Goal: Task Accomplishment & Management: Use online tool/utility

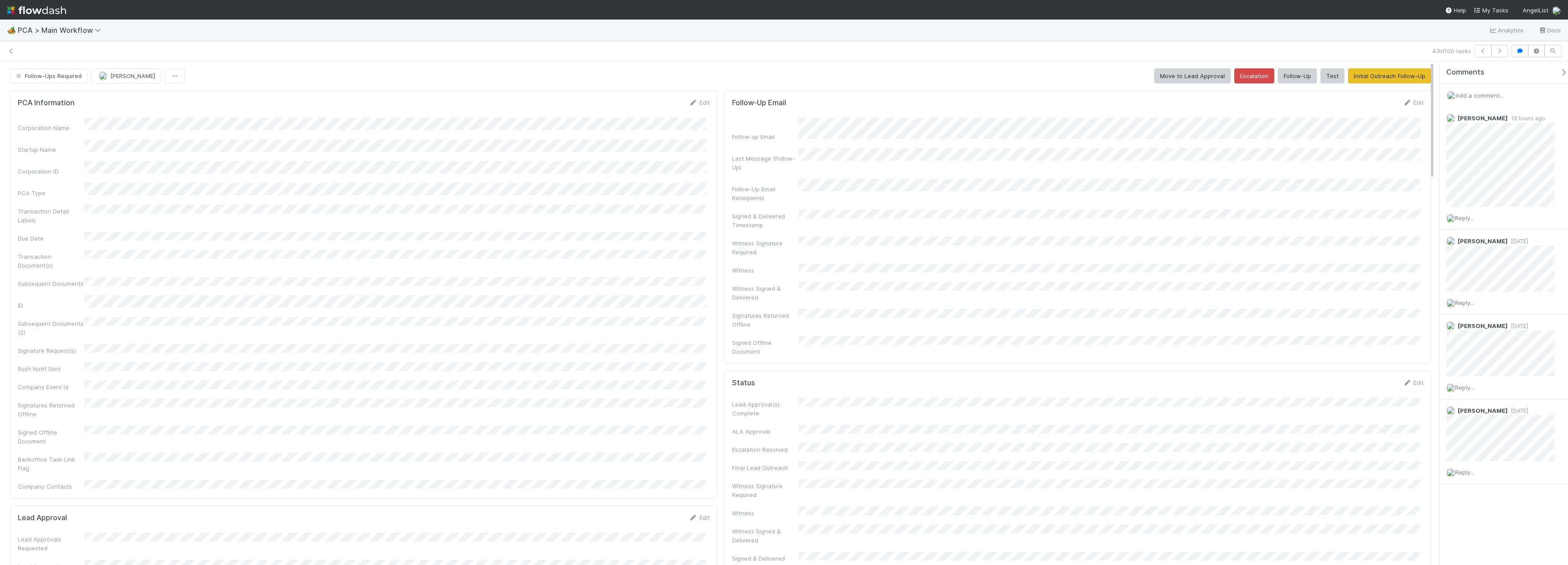
scroll to position [311, 0]
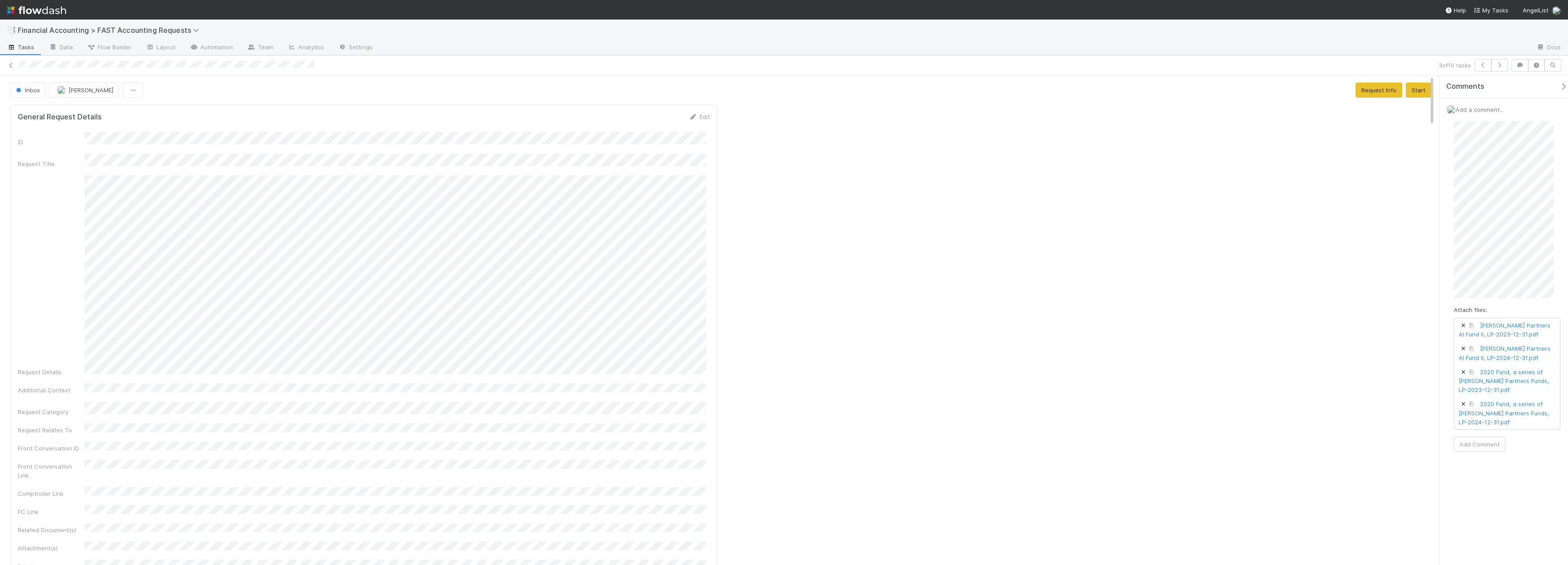
click at [1526, 311] on div "Attach files: [PERSON_NAME] Partners AI Fund II, LP-2023-12-31.pdf [PERSON_NAME…" at bounding box center [1507, 286] width 107 height 331
click at [1488, 480] on button "Add Comment" at bounding box center [1479, 476] width 52 height 15
click at [1544, 131] on icon at bounding box center [1549, 133] width 9 height 5
click at [1410, 94] on button "Start" at bounding box center [1418, 90] width 26 height 15
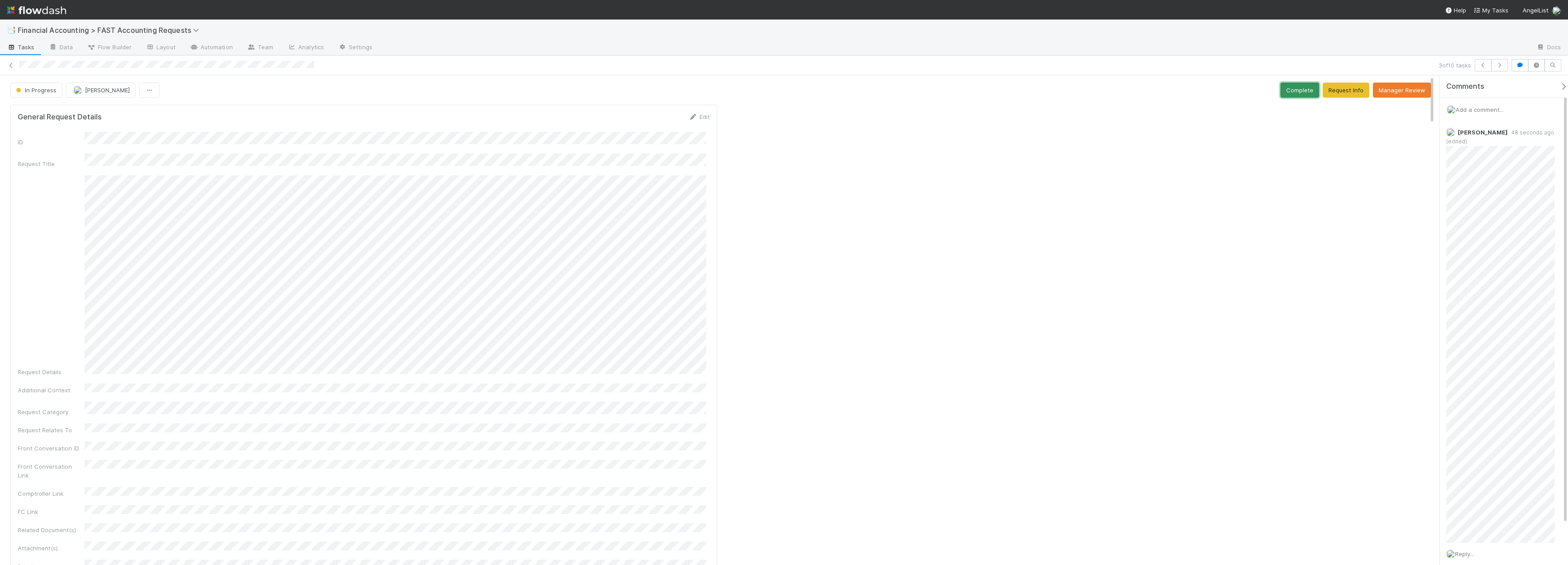
click at [1307, 91] on button "Complete" at bounding box center [1300, 90] width 39 height 15
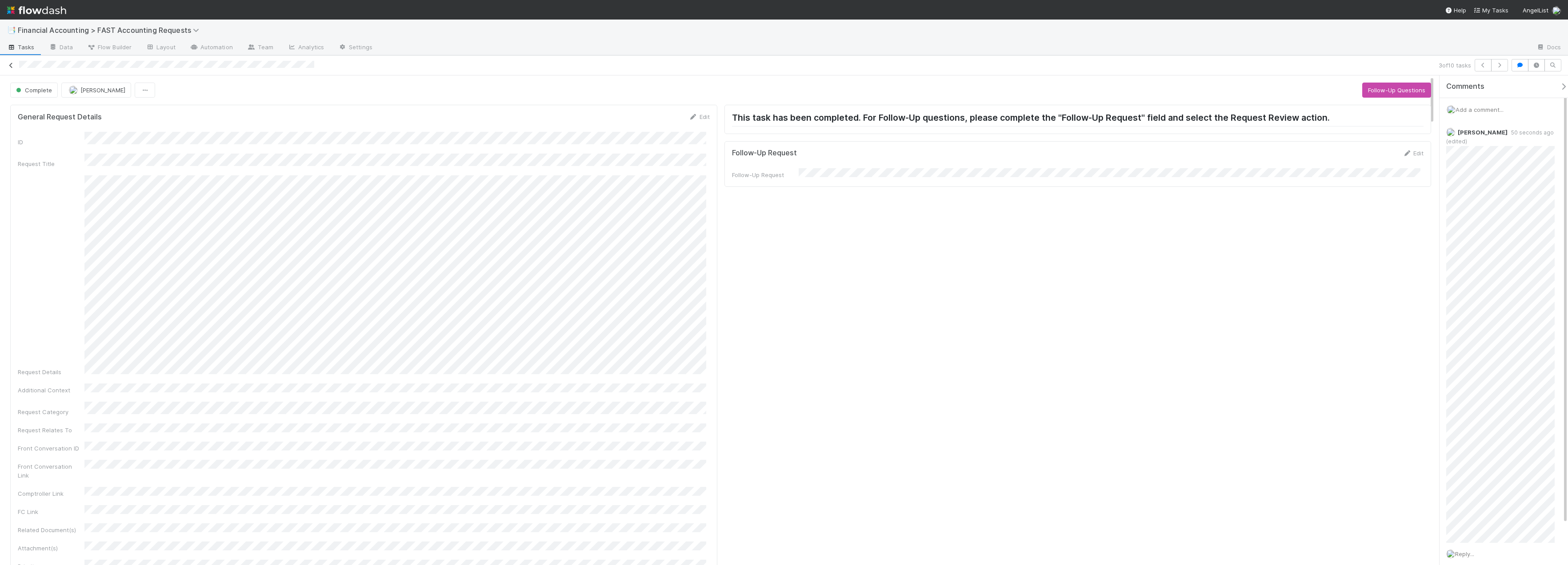
click at [7, 66] on icon at bounding box center [11, 65] width 9 height 5
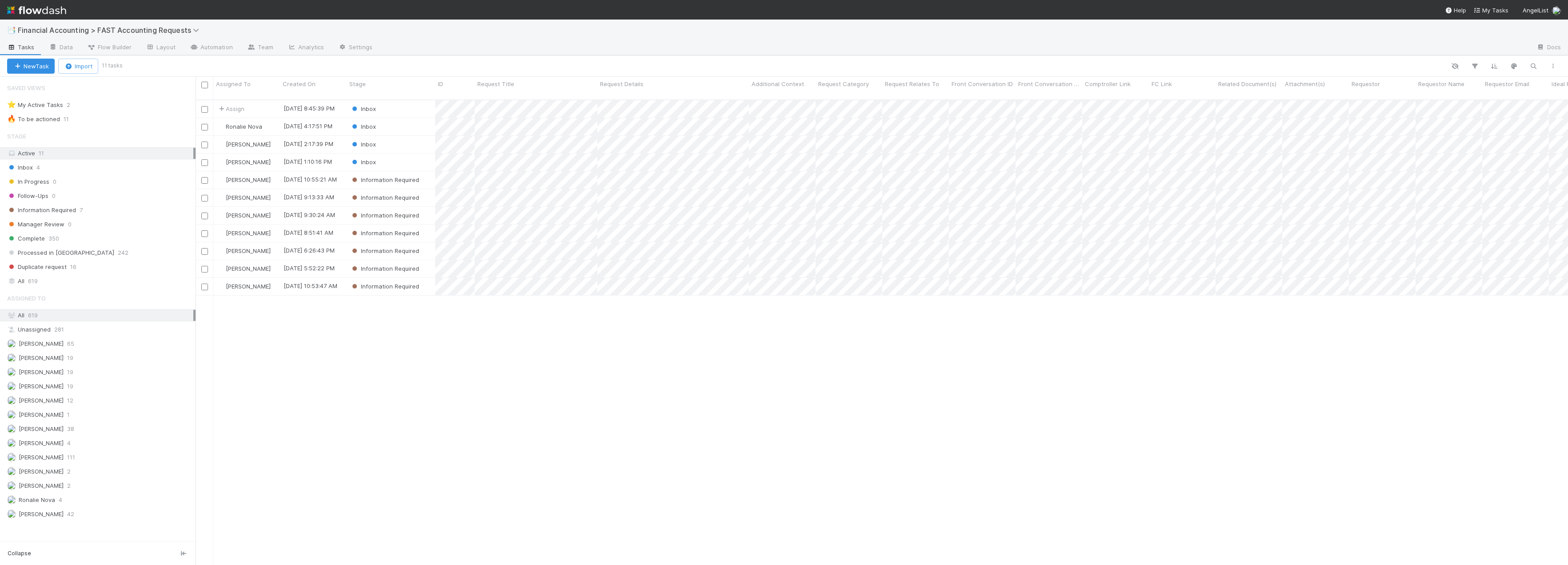
scroll to position [466, 1366]
click at [395, 103] on div "Inbox" at bounding box center [391, 109] width 88 height 17
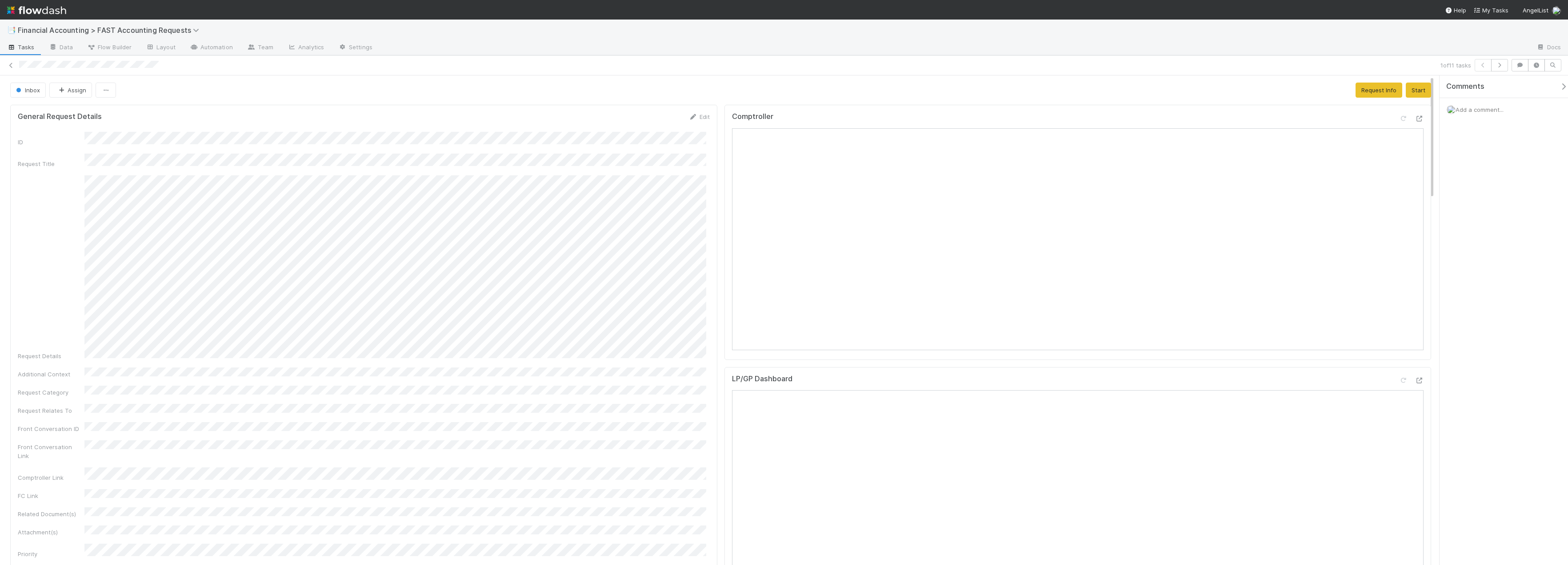
click at [10, 66] on icon at bounding box center [11, 65] width 9 height 5
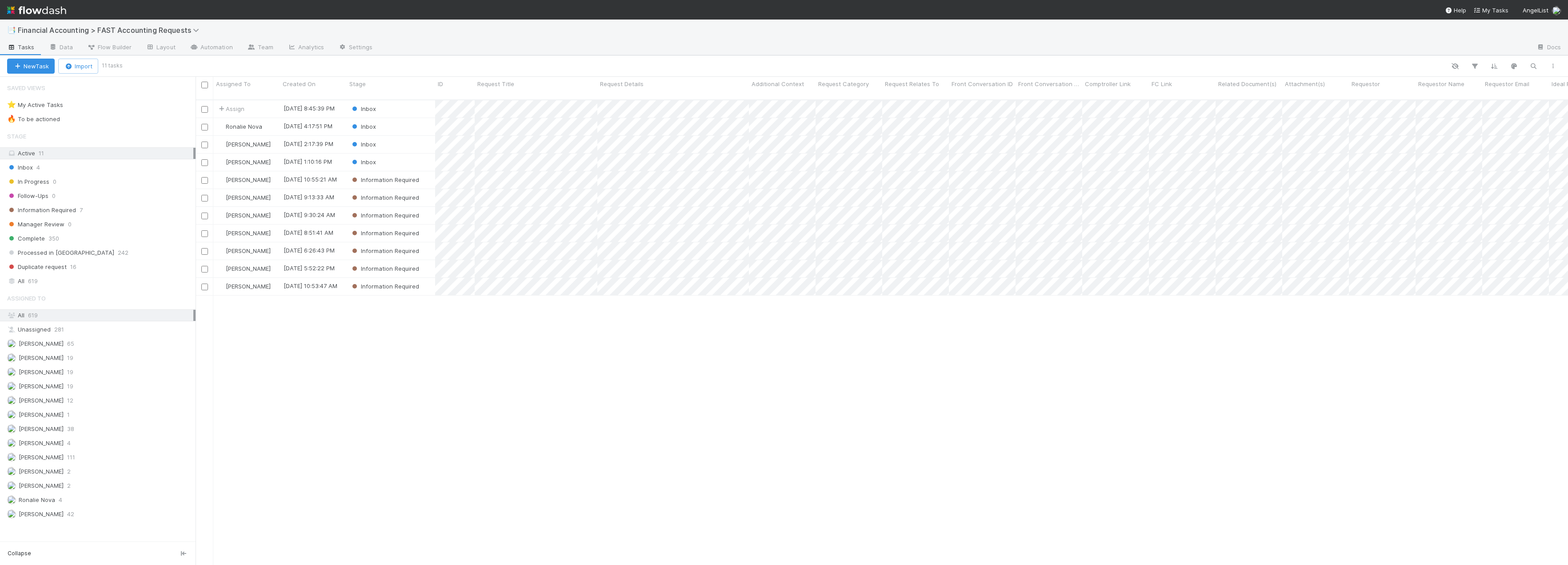
scroll to position [466, 1366]
click at [410, 137] on div "Inbox" at bounding box center [391, 144] width 88 height 17
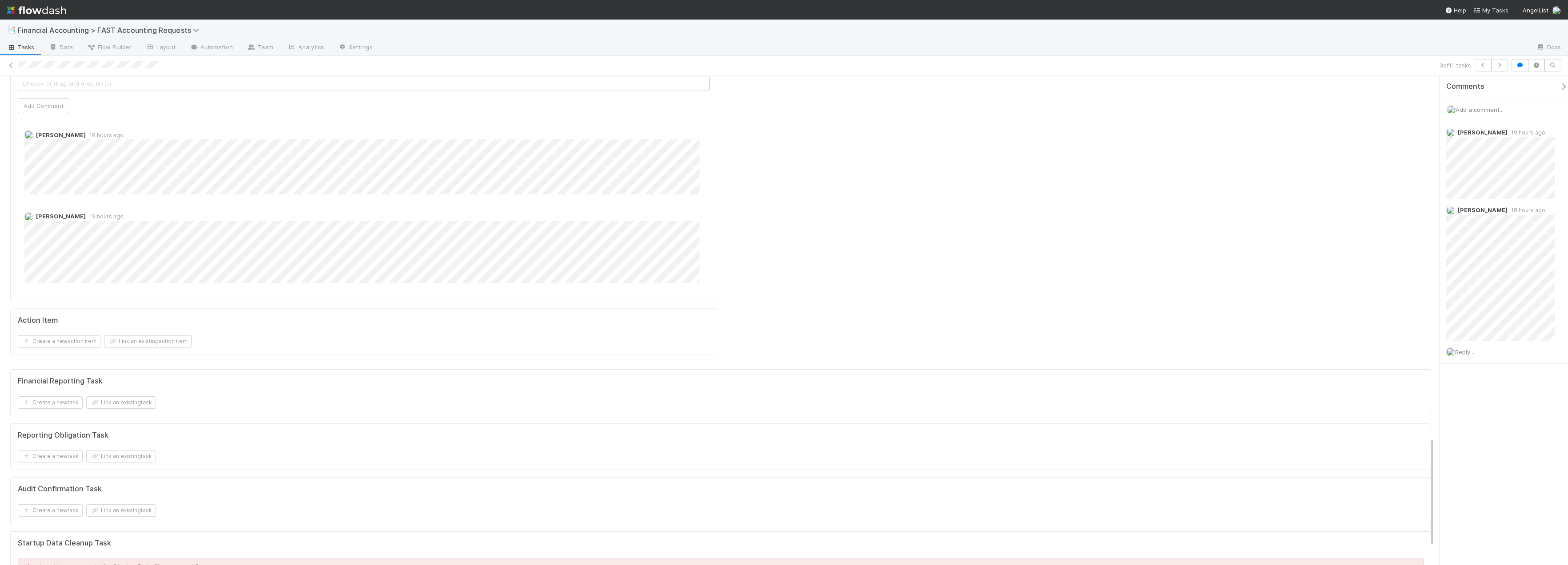
scroll to position [1702, 0]
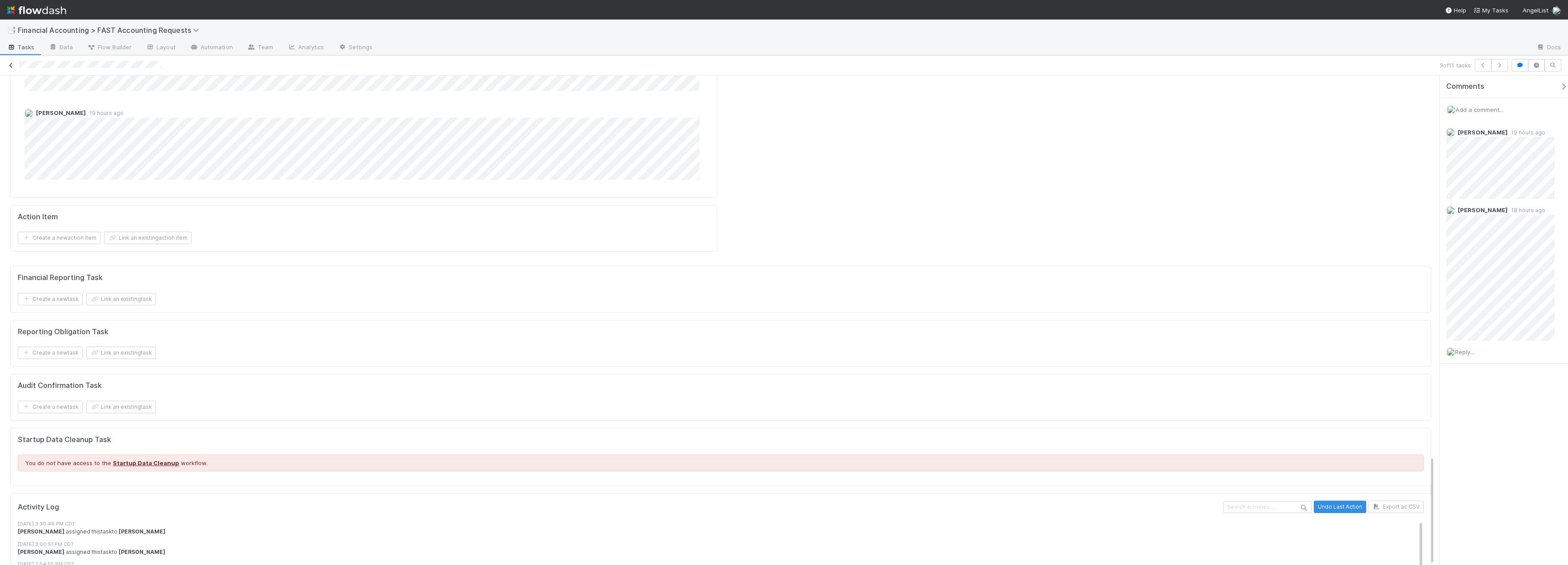
click at [8, 66] on icon at bounding box center [11, 65] width 9 height 5
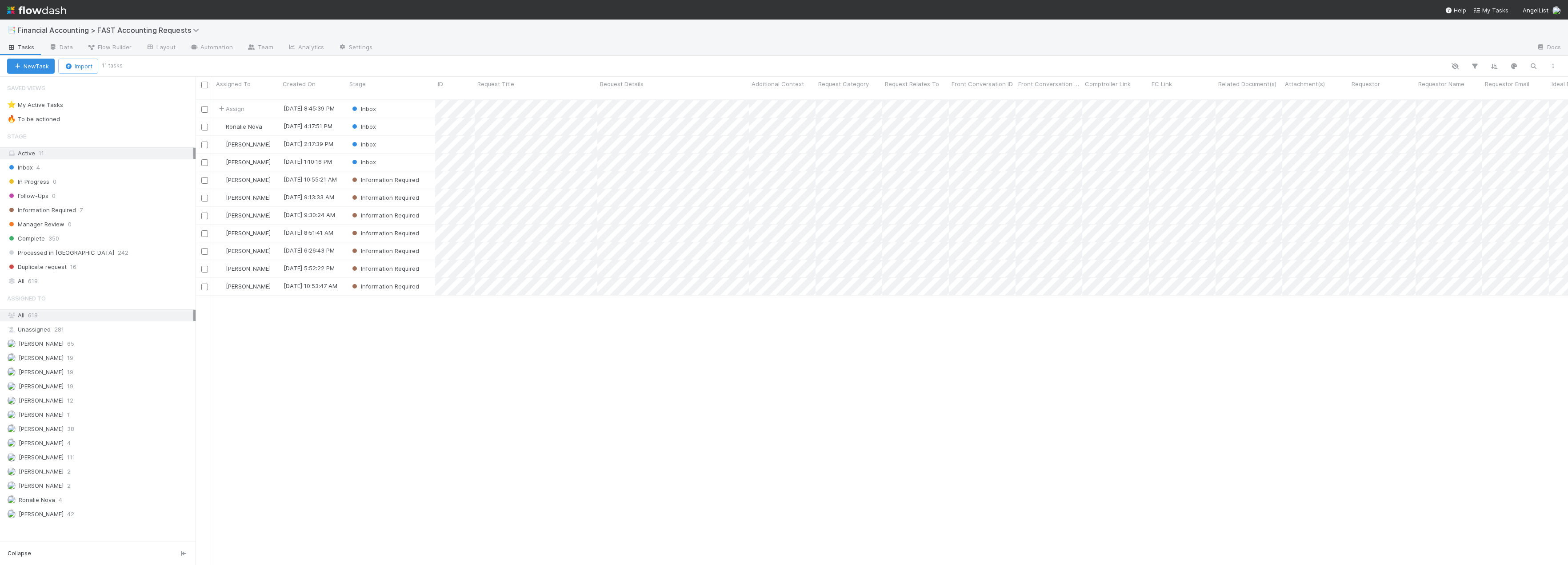
scroll to position [466, 1366]
